Goal: Information Seeking & Learning: Learn about a topic

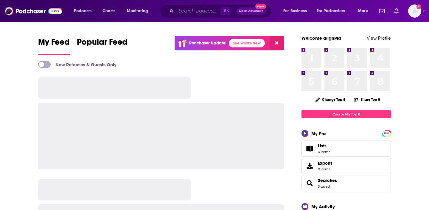
click at [199, 9] on input "Search podcasts, credits, & more..." at bounding box center [198, 11] width 44 height 10
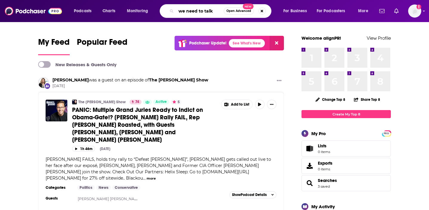
type input "we need to talk"
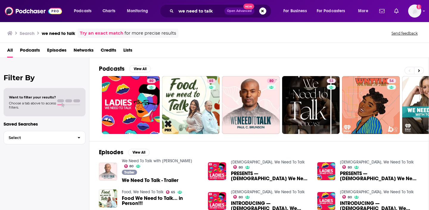
click at [112, 173] on img "We Need To Talk - Trailer" at bounding box center [108, 171] width 18 height 18
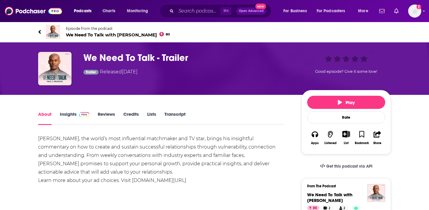
click at [112, 34] on span "We Need To Talk with [PERSON_NAME] 80" at bounding box center [118, 35] width 104 height 6
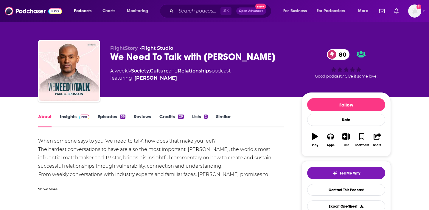
click at [69, 116] on link "Insights" at bounding box center [74, 120] width 29 height 14
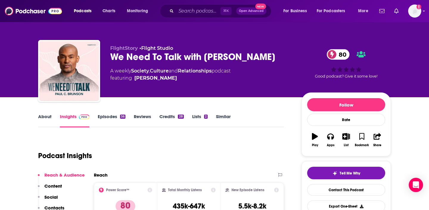
click at [182, 56] on div "We Need To Talk with [PERSON_NAME] 80" at bounding box center [201, 57] width 182 height 12
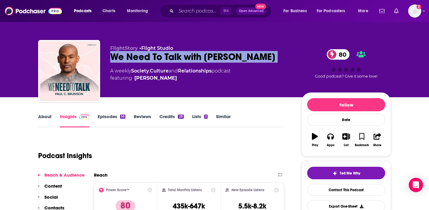
drag, startPoint x: 182, startPoint y: 56, endPoint x: 221, endPoint y: 108, distance: 64.6
click at [182, 56] on div "We Need To Talk with [PERSON_NAME] 80" at bounding box center [201, 57] width 182 height 12
copy div "We Need To Talk with [PERSON_NAME] 80"
